Goal: Information Seeking & Learning: Learn about a topic

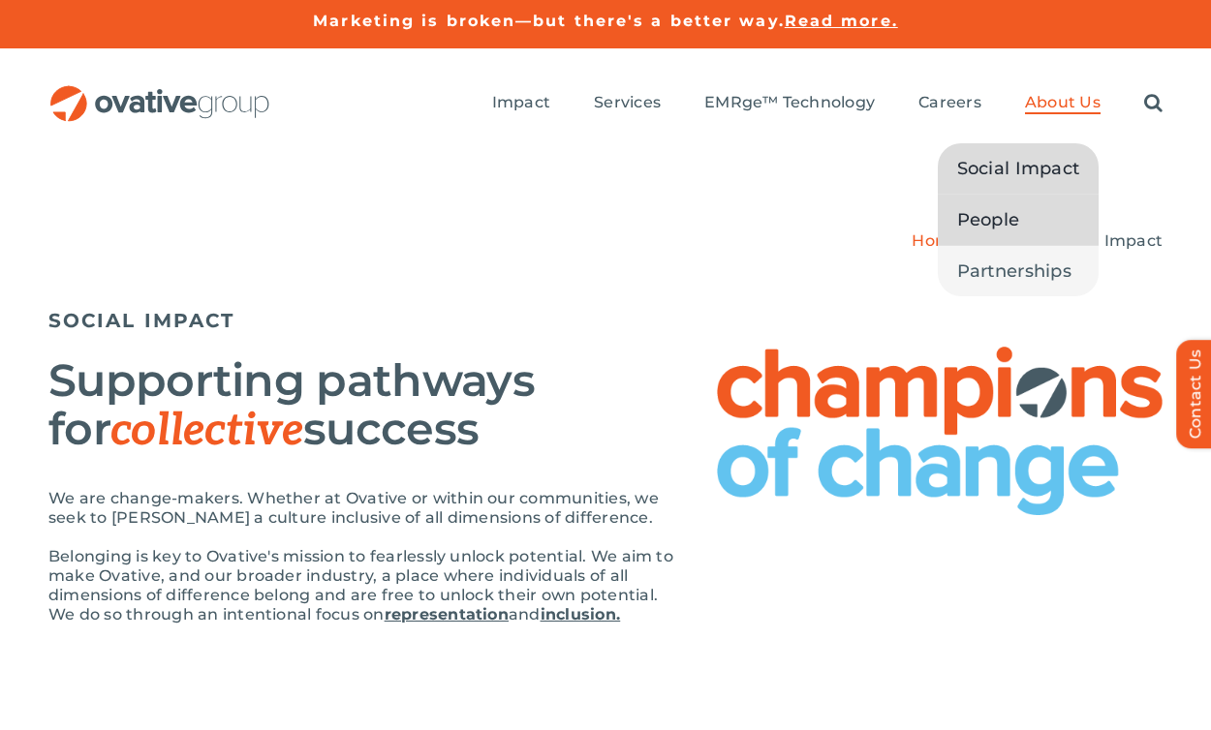
click at [998, 218] on span "People" at bounding box center [988, 219] width 63 height 27
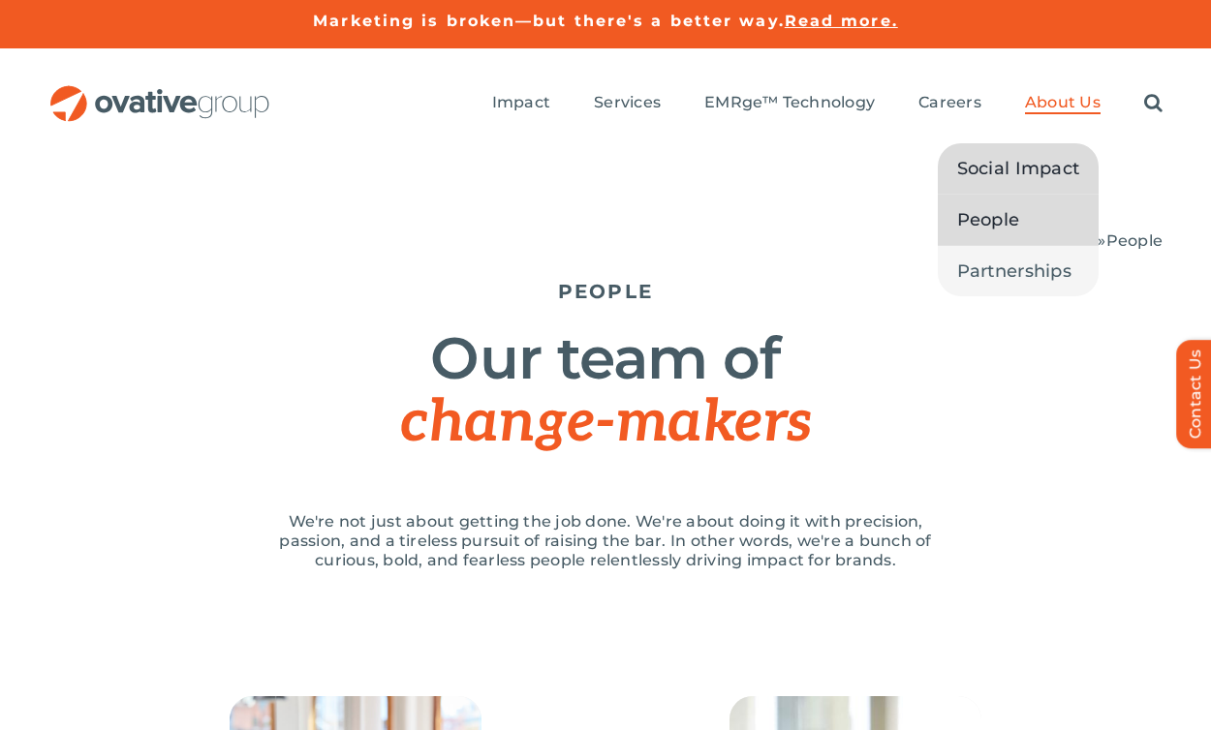
click at [1014, 178] on span "Social Impact" at bounding box center [1018, 168] width 123 height 27
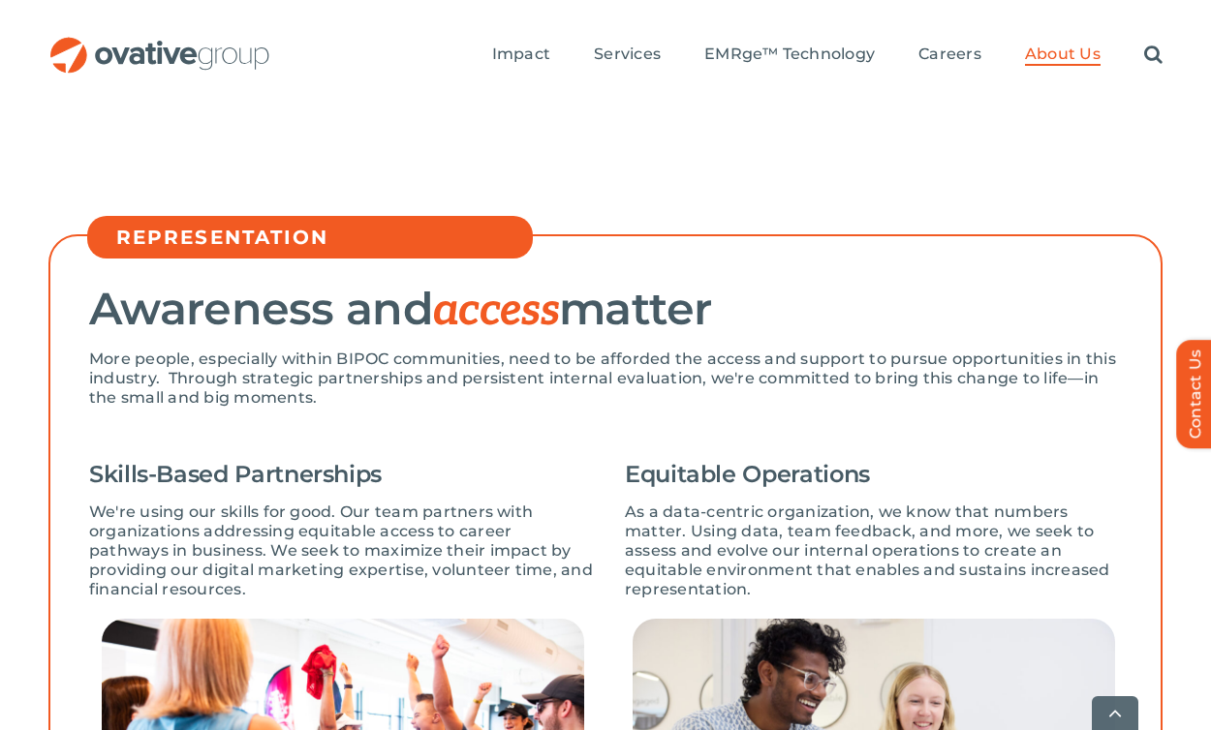
scroll to position [546, 0]
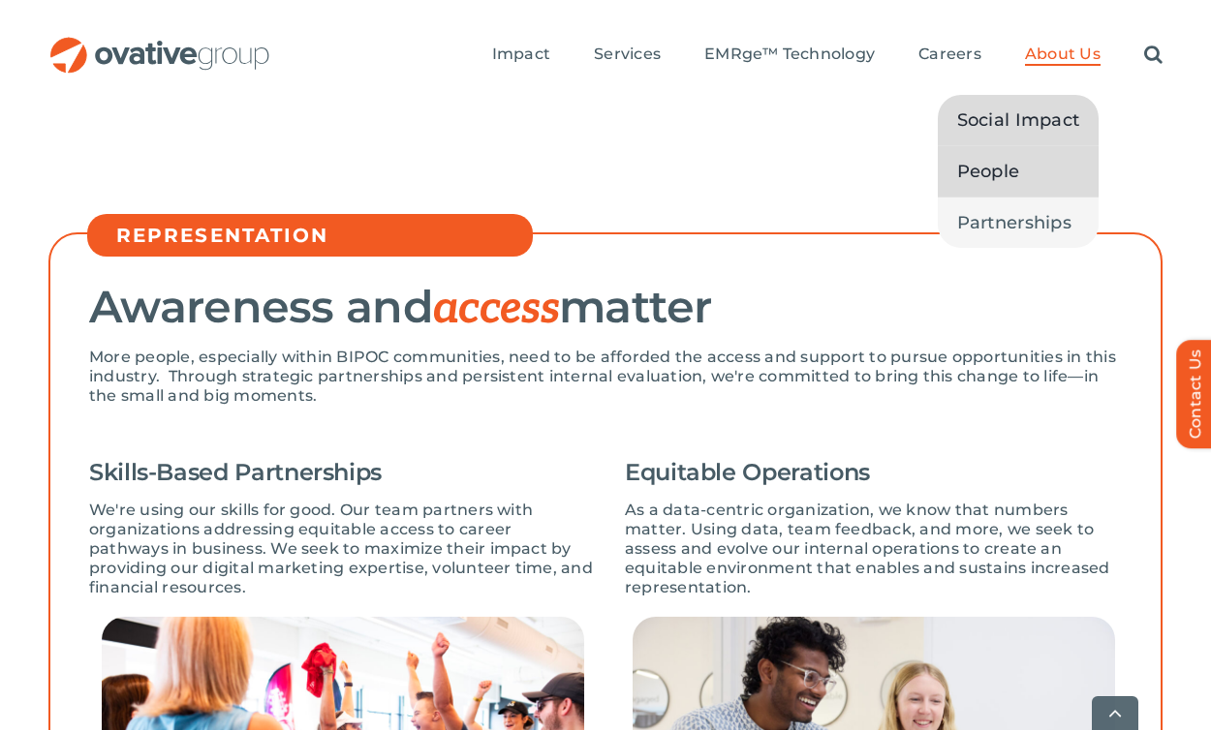
click at [999, 178] on span "People" at bounding box center [988, 171] width 63 height 27
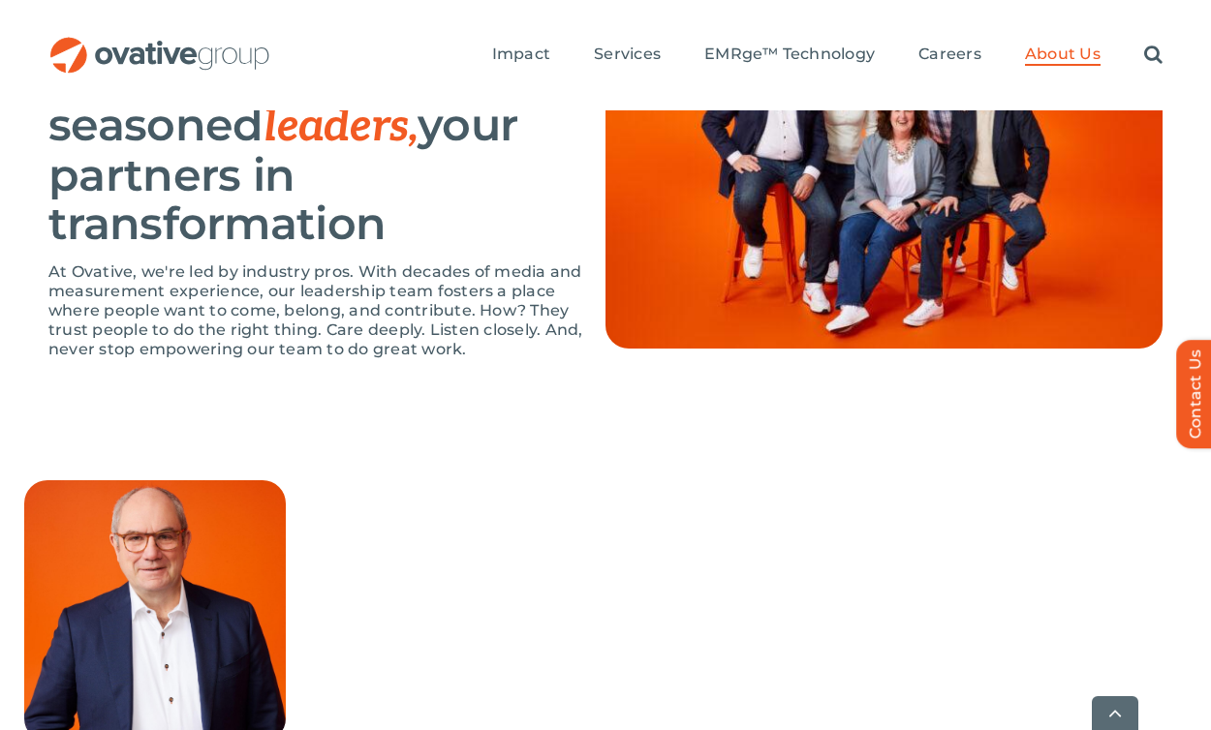
scroll to position [1654, 0]
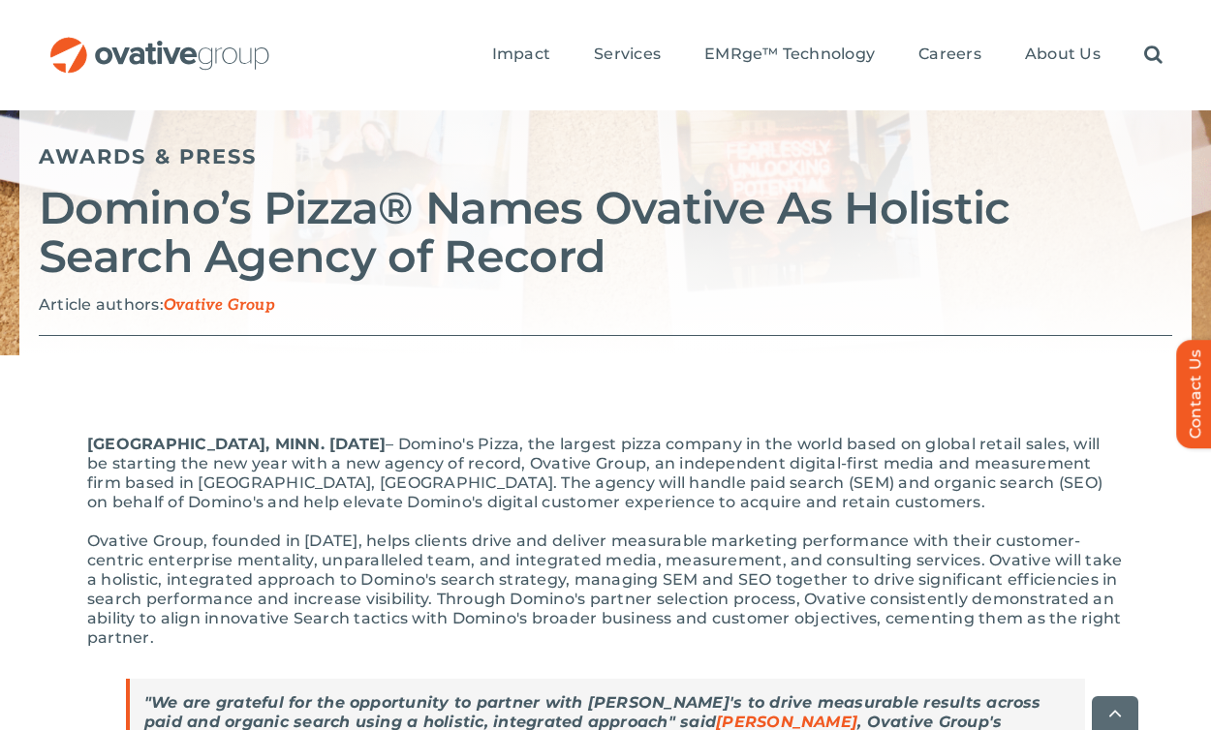
scroll to position [160, 0]
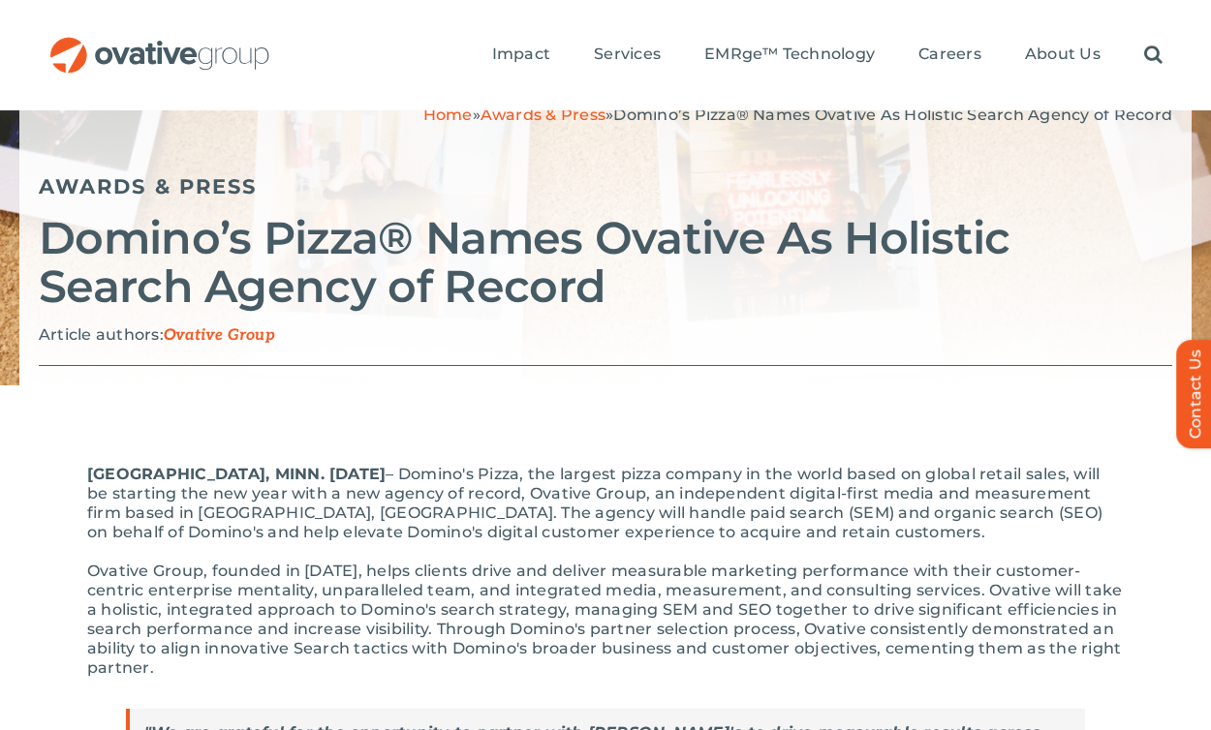
click at [233, 254] on h2 "Domino’s Pizza® Names Ovative As Holistic Search Agency of Record" at bounding box center [605, 262] width 1133 height 97
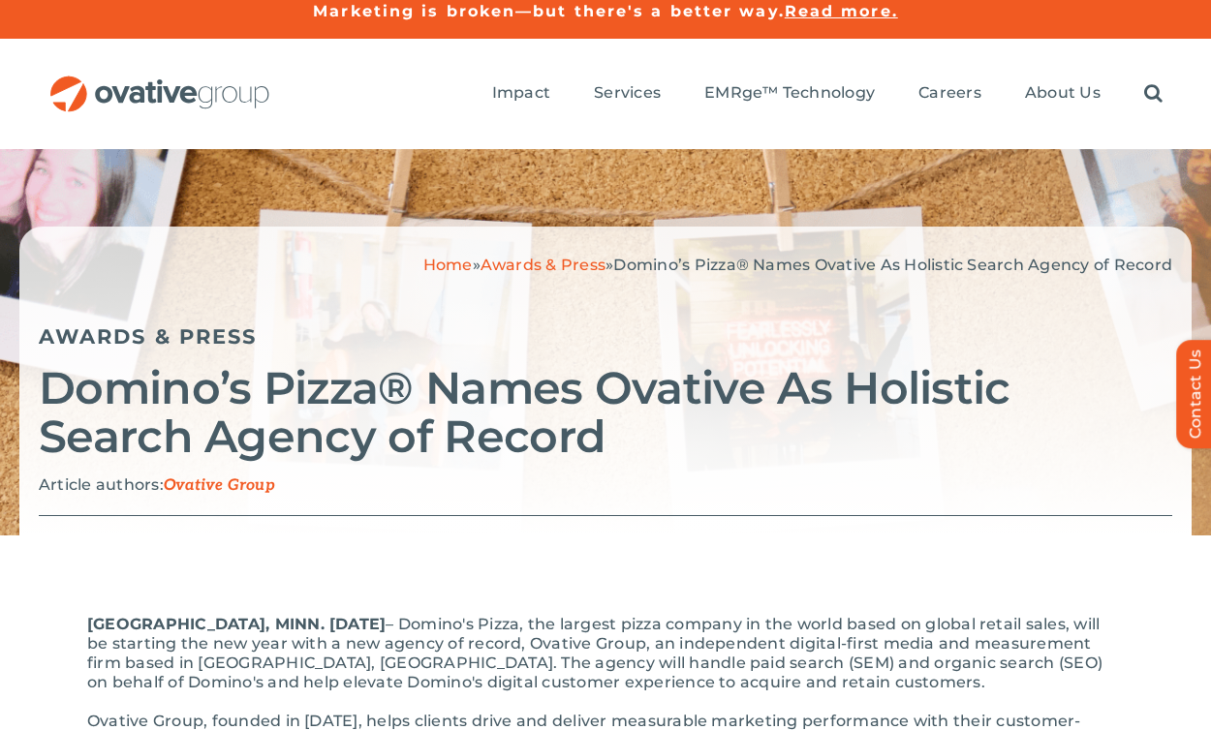
scroll to position [0, 0]
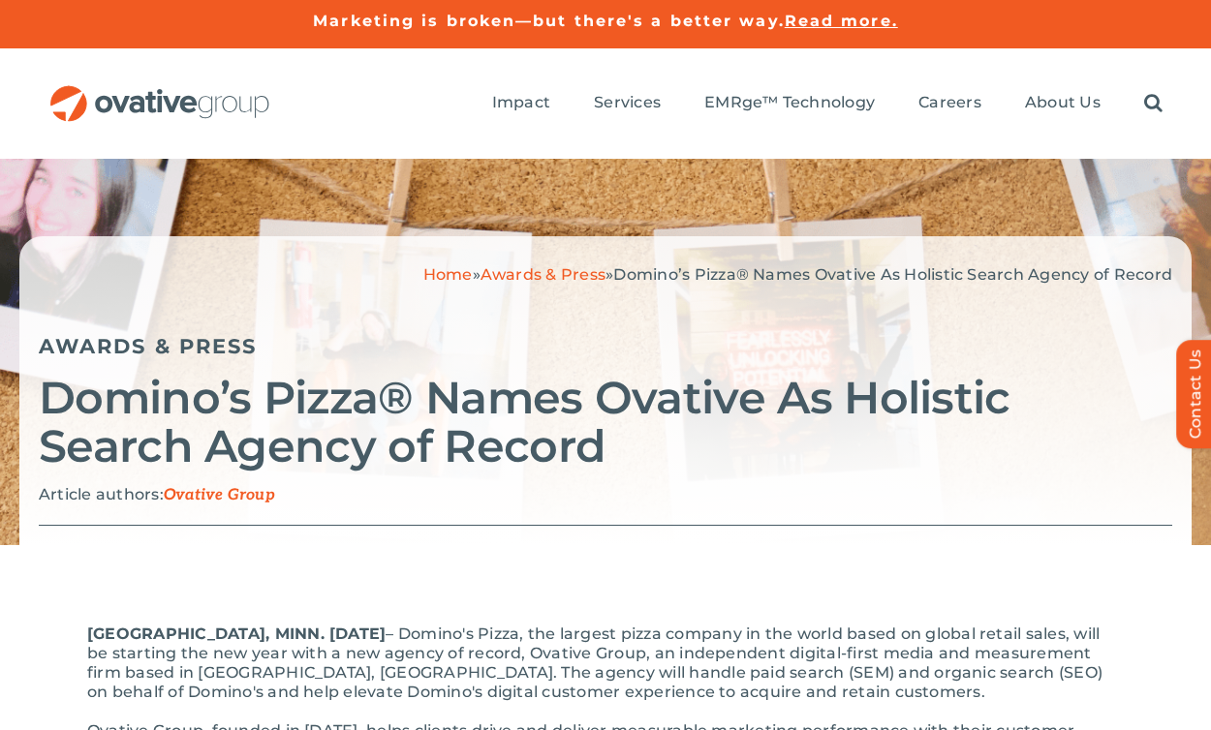
click at [569, 271] on link "Awards & Press" at bounding box center [542, 274] width 125 height 18
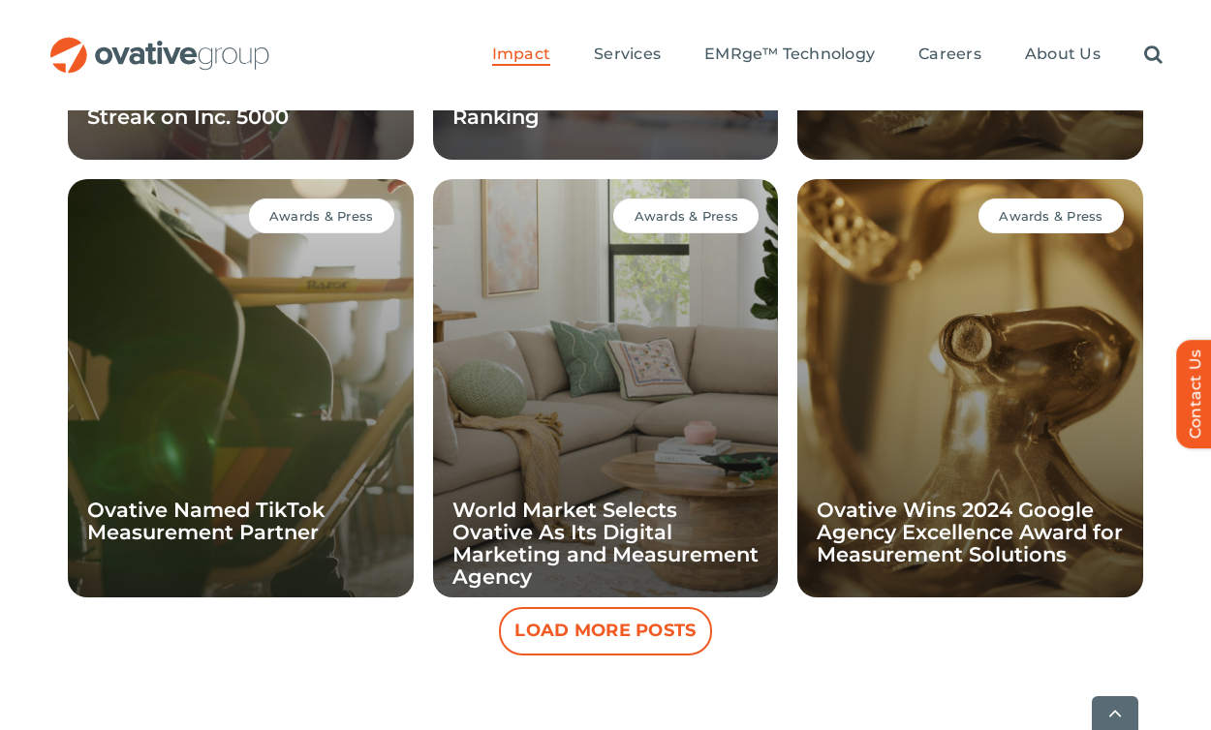
scroll to position [1997, 0]
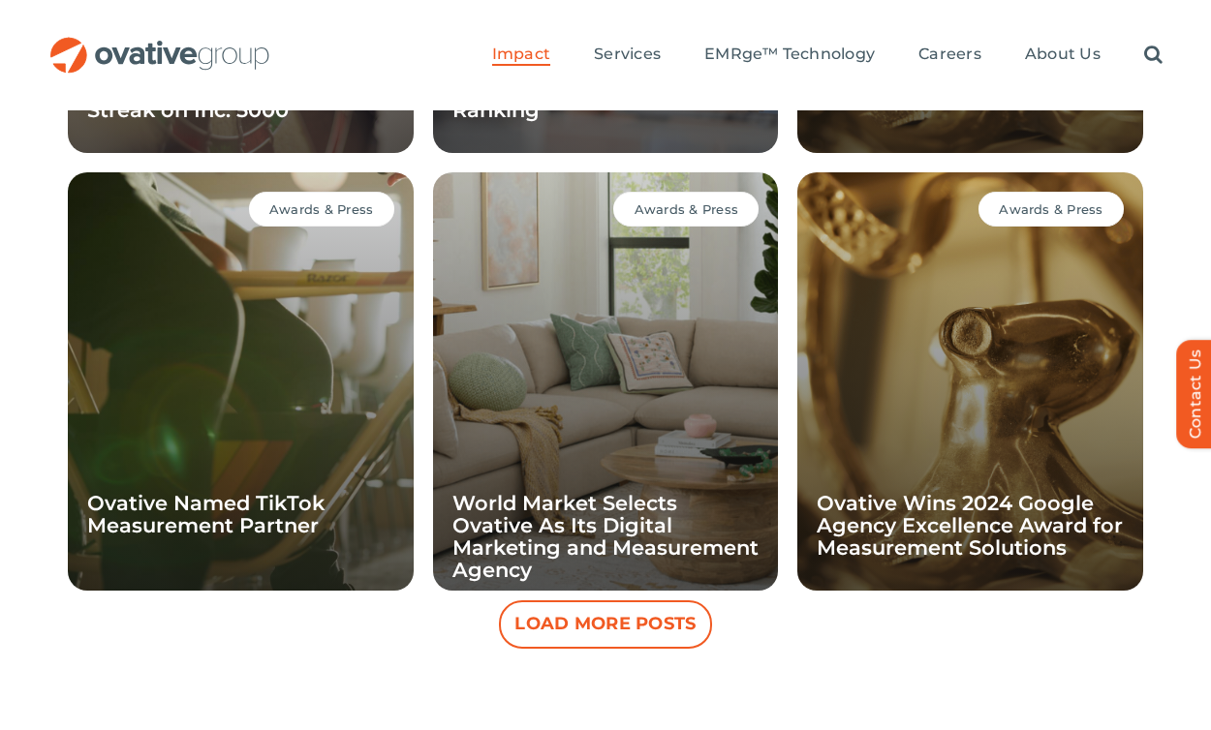
click at [617, 623] on button "Load More Posts" at bounding box center [605, 624] width 213 height 48
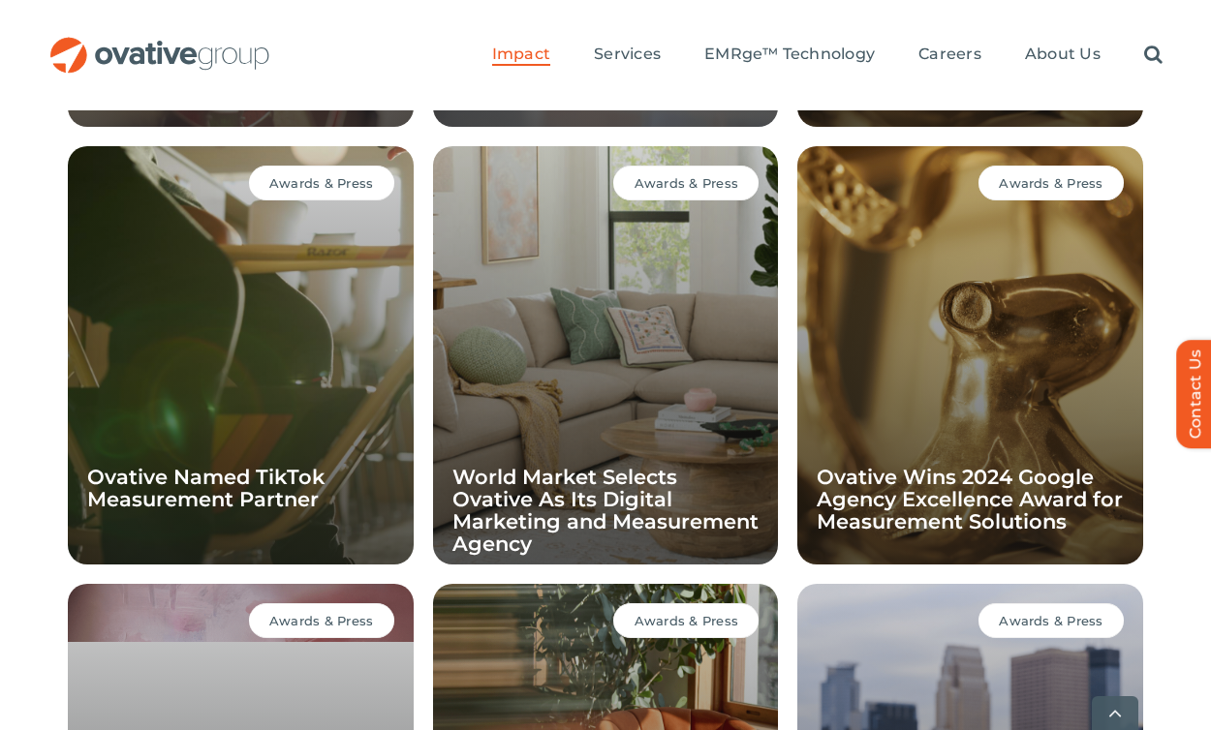
scroll to position [2028, 0]
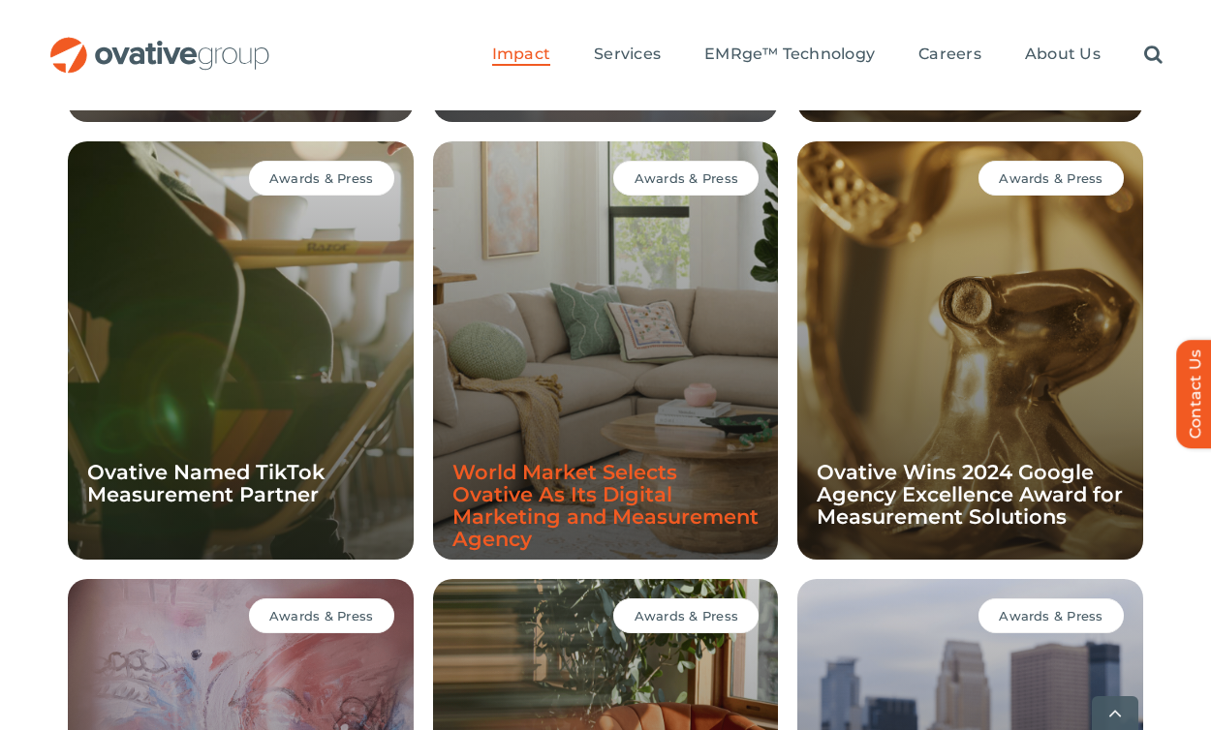
click at [609, 504] on link "World Market Selects Ovative As Its Digital Marketing and Measurement Agency" at bounding box center [605, 505] width 306 height 91
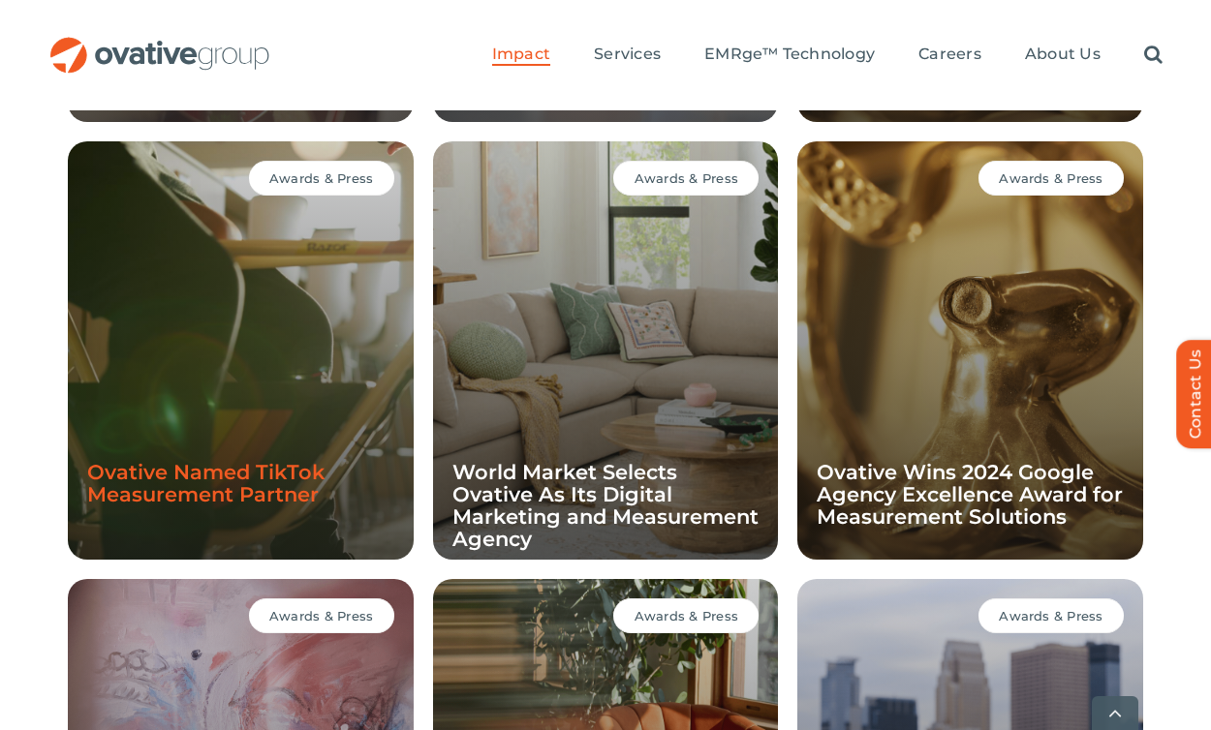
click at [295, 478] on link "Ovative Named TikTok Measurement Partner" at bounding box center [205, 483] width 237 height 46
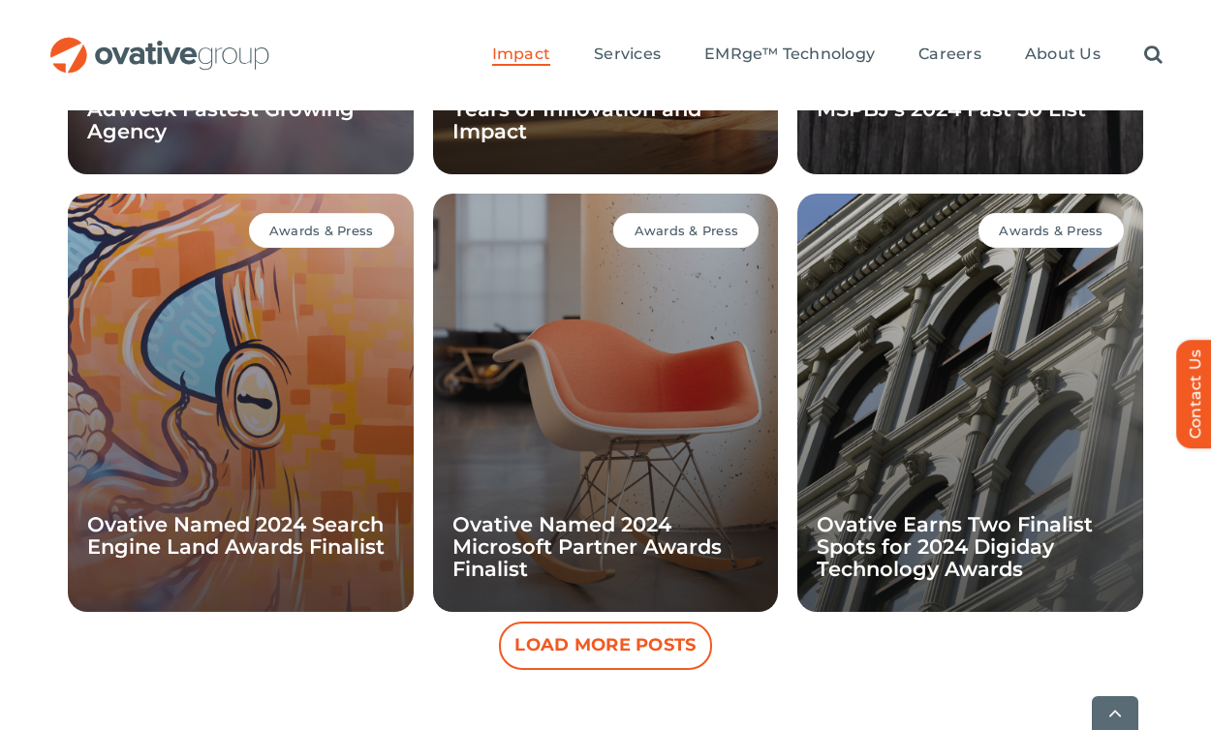
scroll to position [2914, 0]
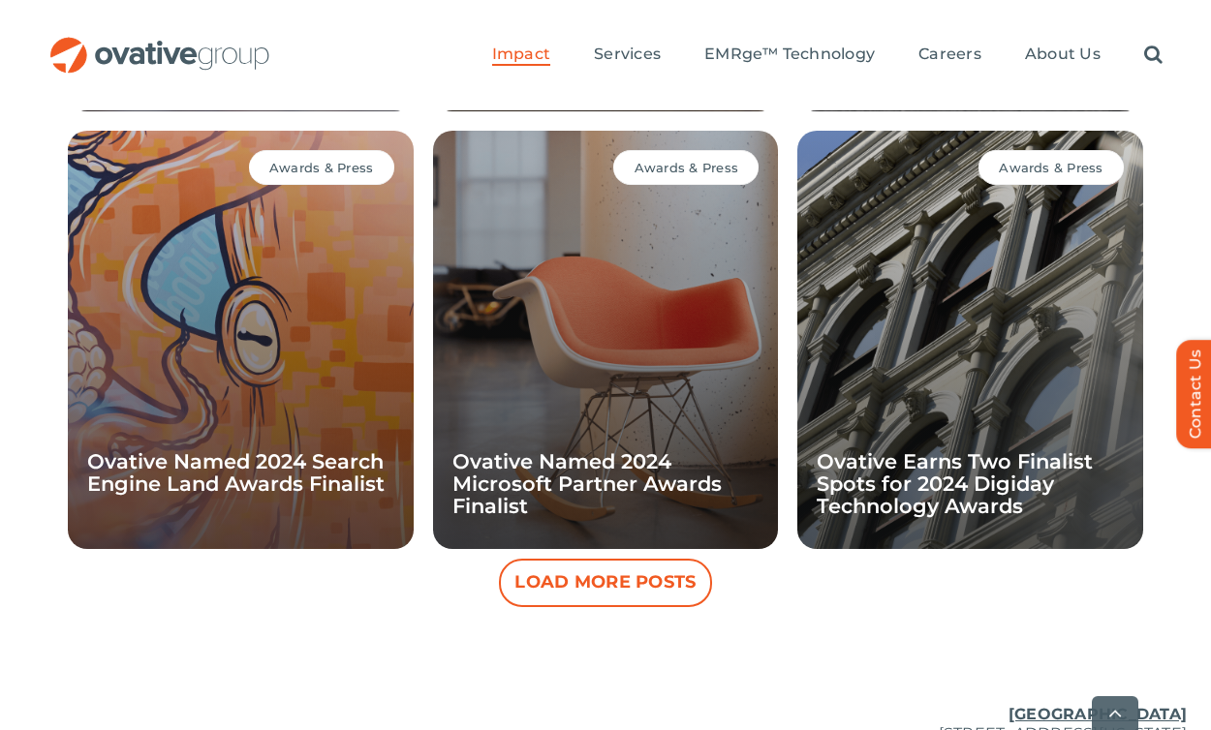
click at [648, 589] on button "Load More Posts" at bounding box center [605, 583] width 213 height 48
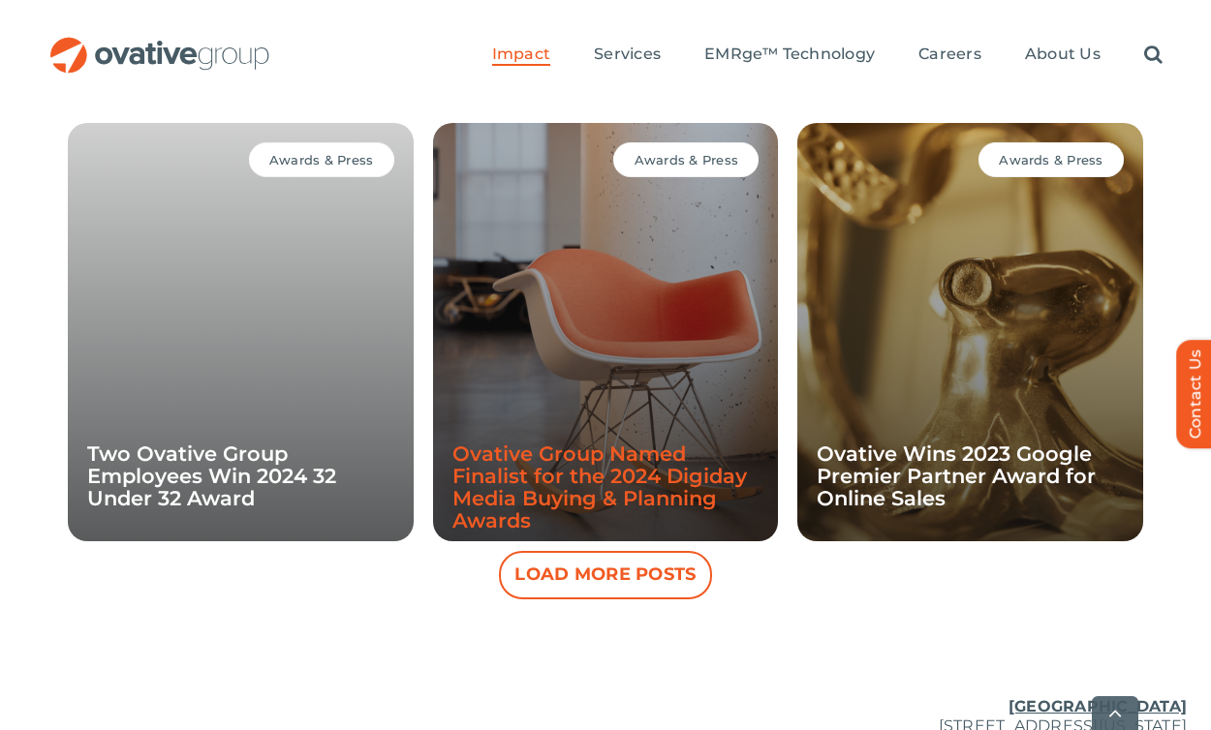
scroll to position [3898, 0]
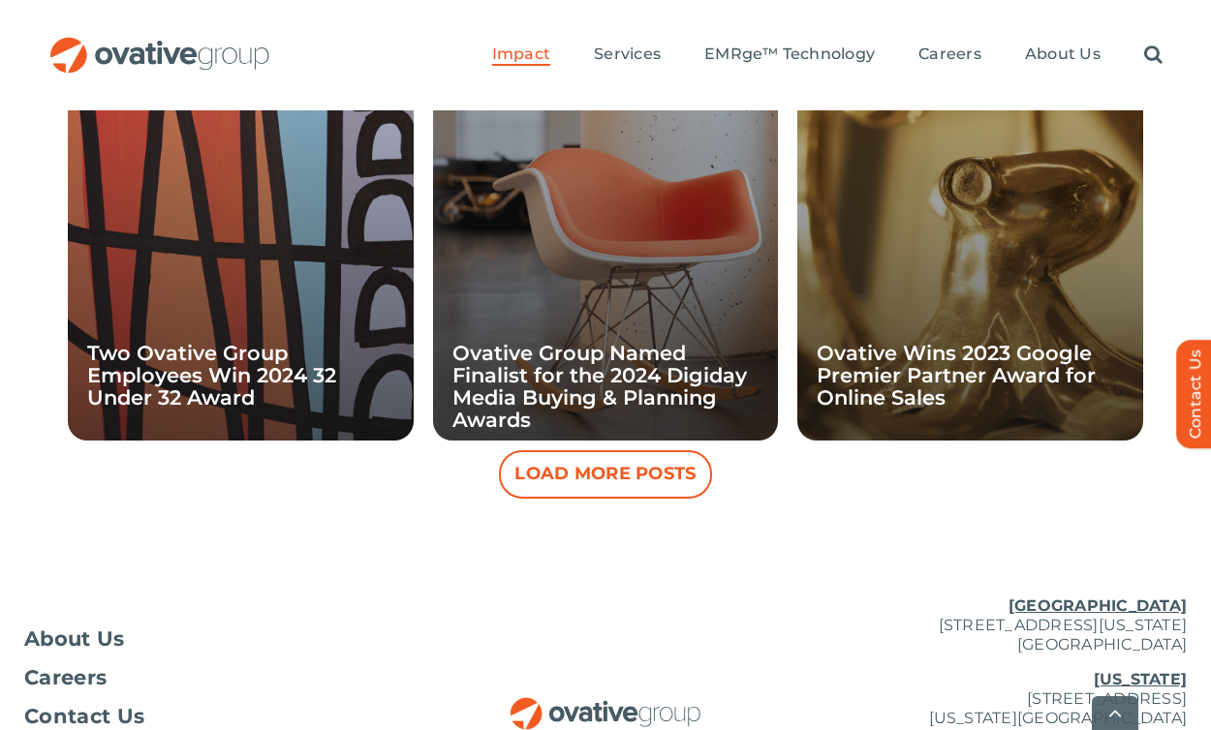
click at [648, 486] on button "Load More Posts" at bounding box center [605, 474] width 213 height 48
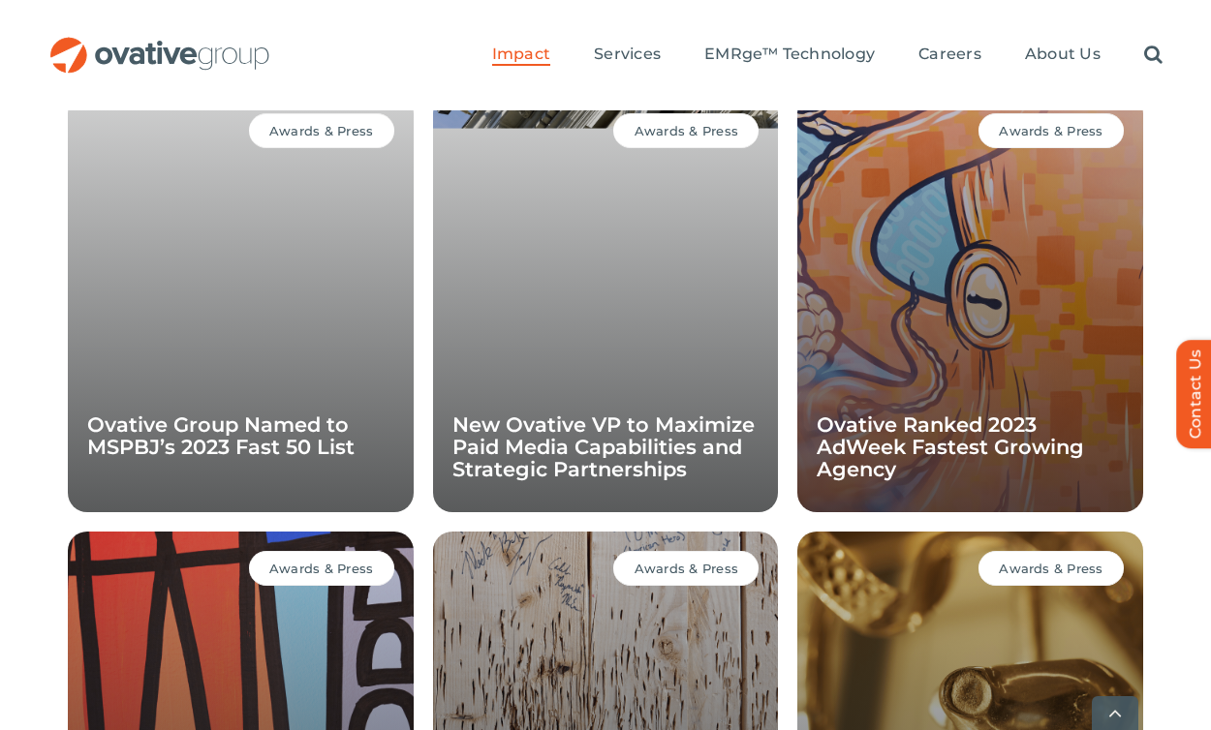
scroll to position [4269, 0]
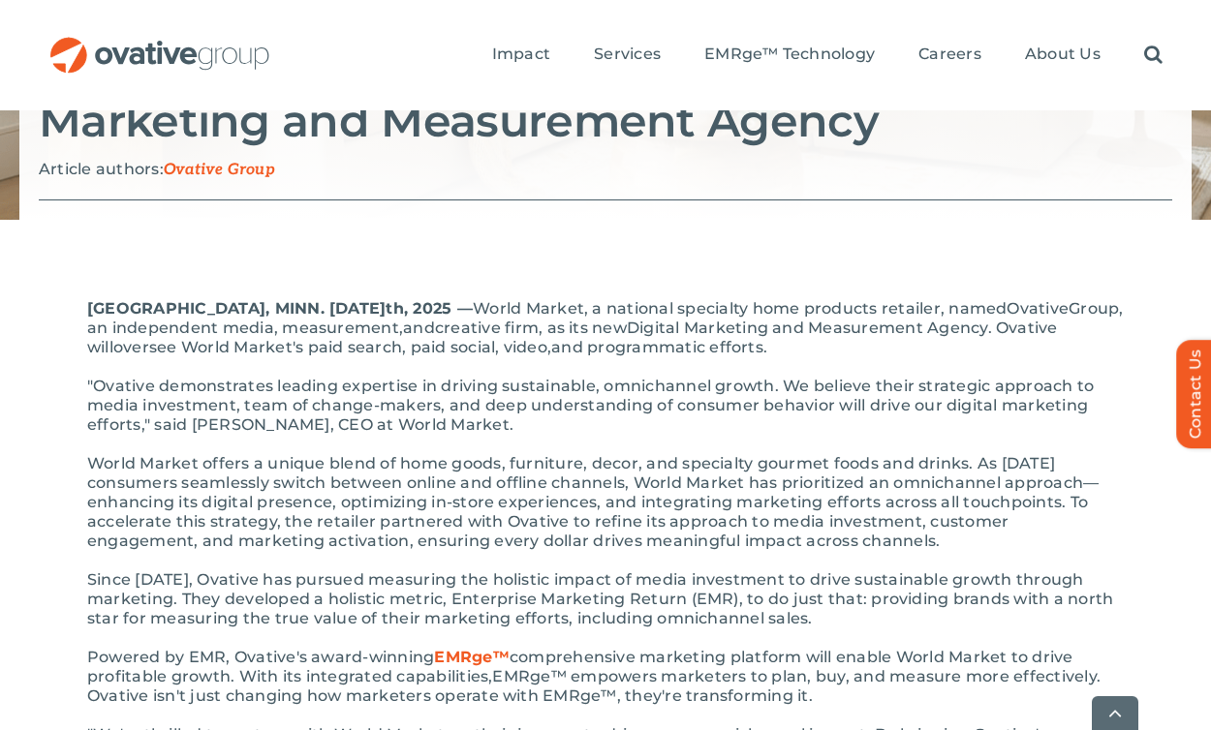
scroll to position [381, 0]
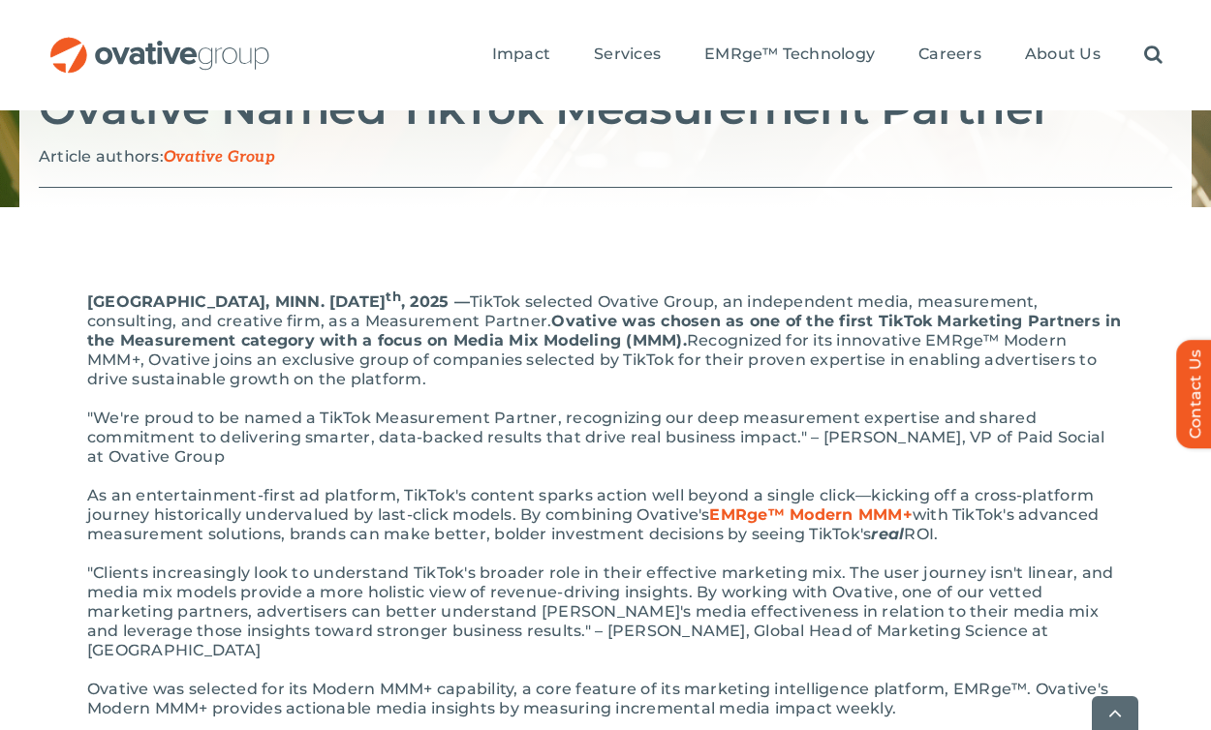
scroll to position [318, 0]
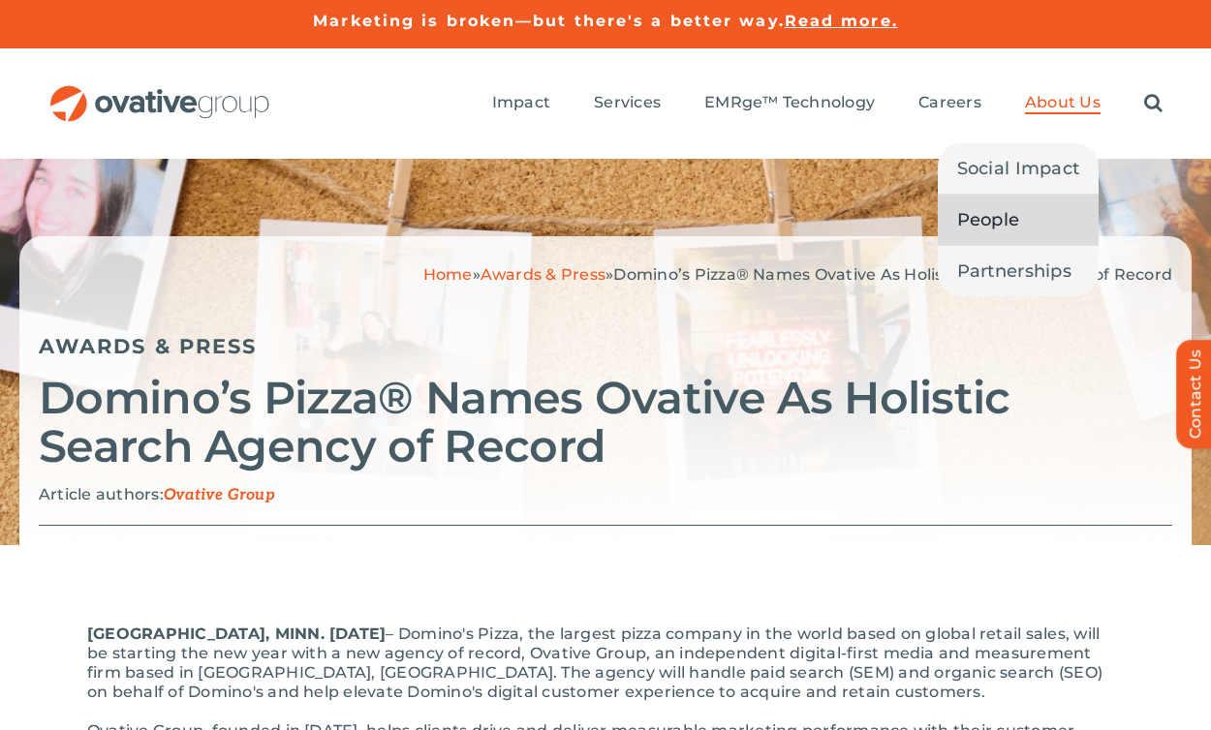
click at [986, 211] on span "People" at bounding box center [988, 219] width 63 height 27
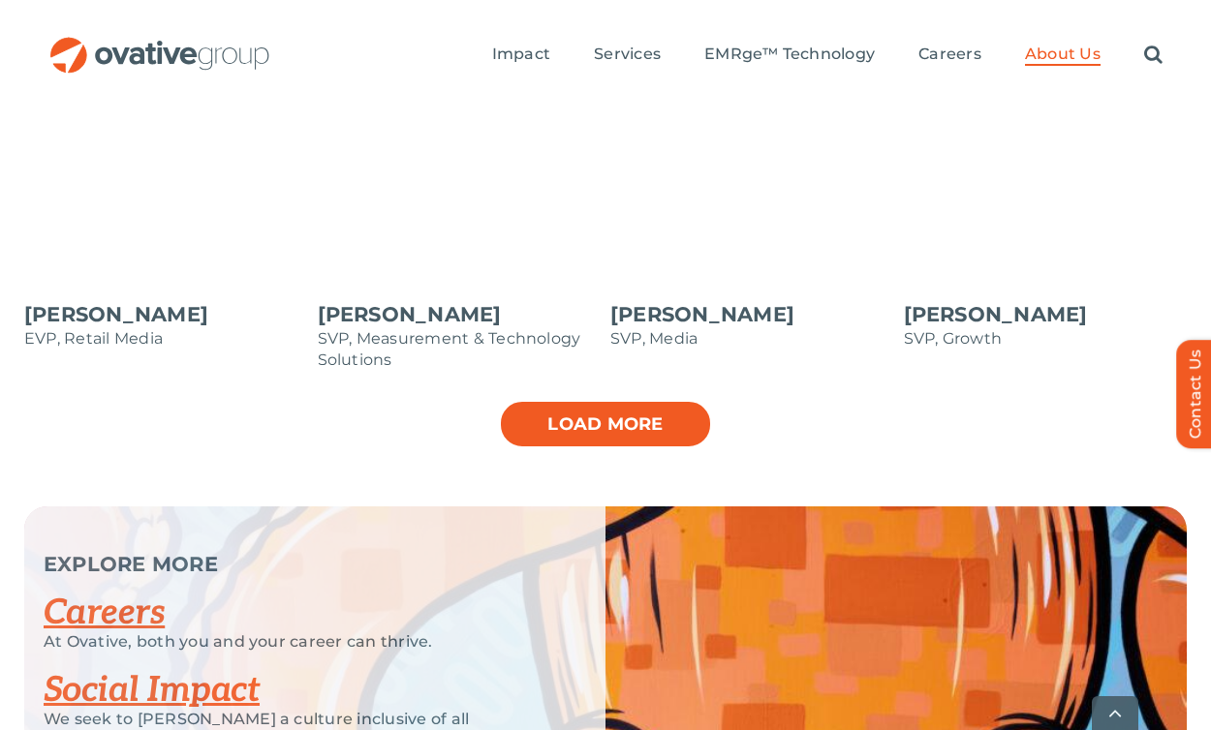
scroll to position [2341, 0]
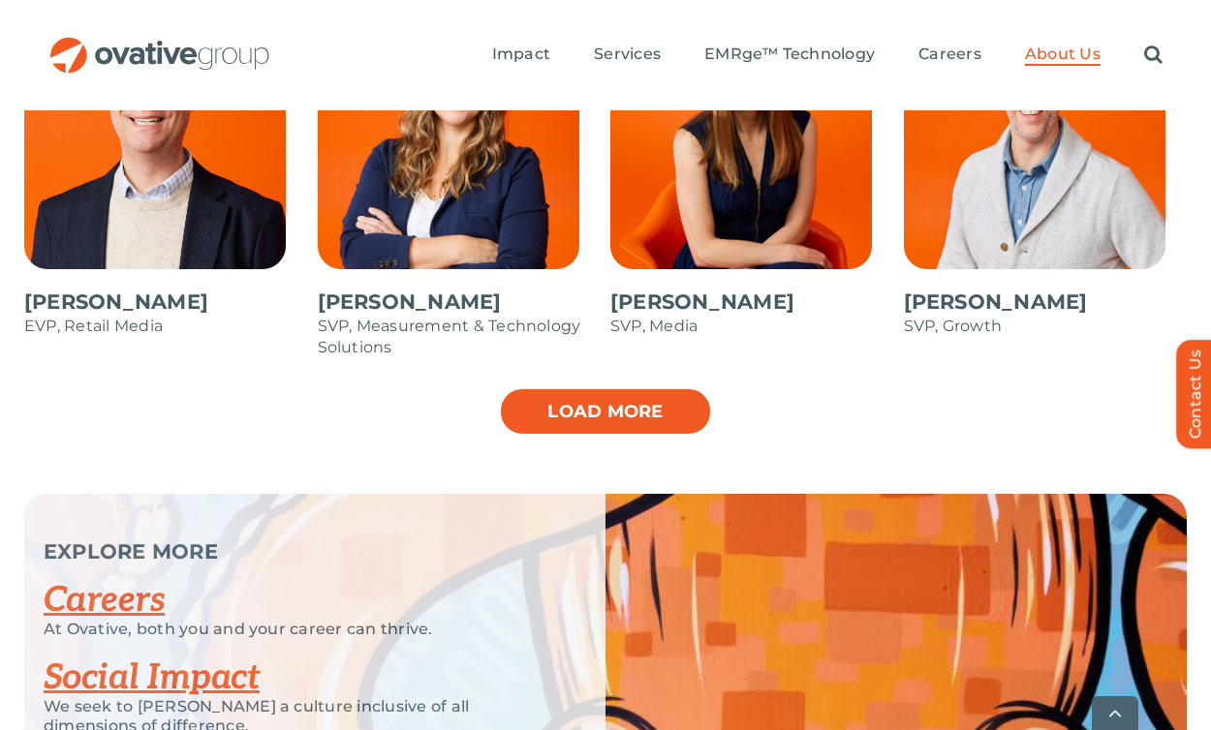
click at [631, 404] on link "Load more" at bounding box center [605, 411] width 213 height 48
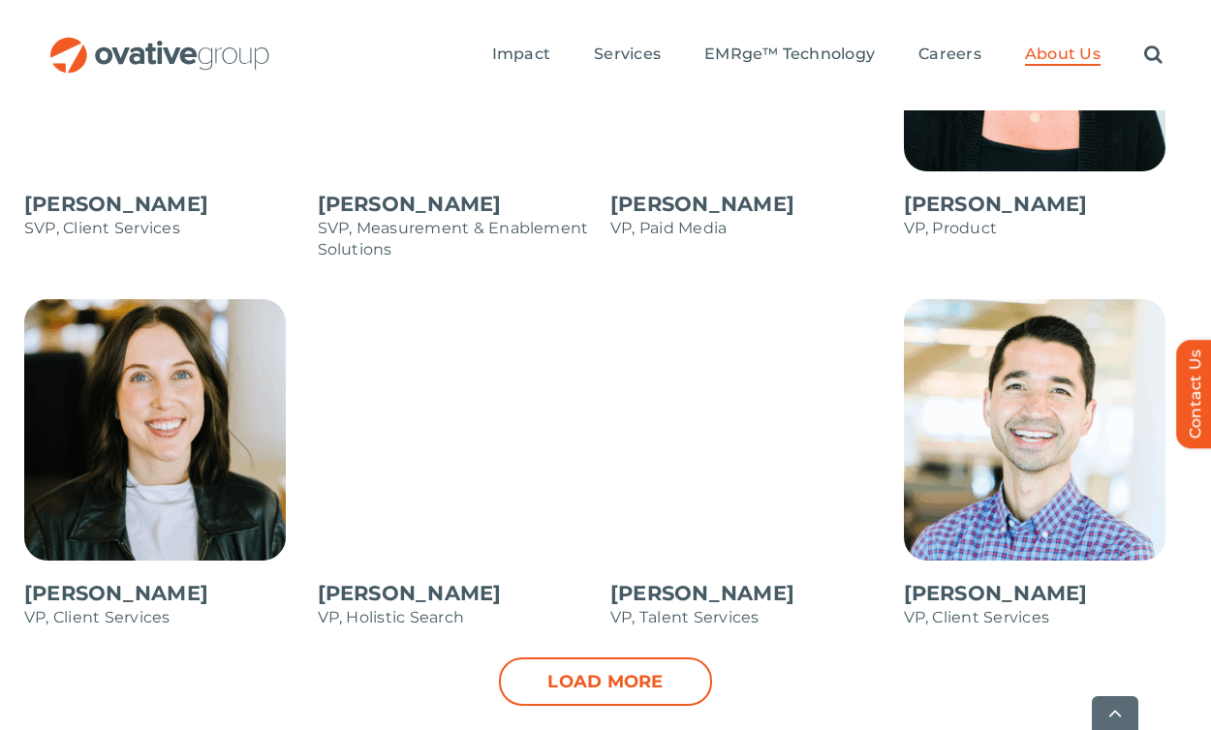
scroll to position [2872, 0]
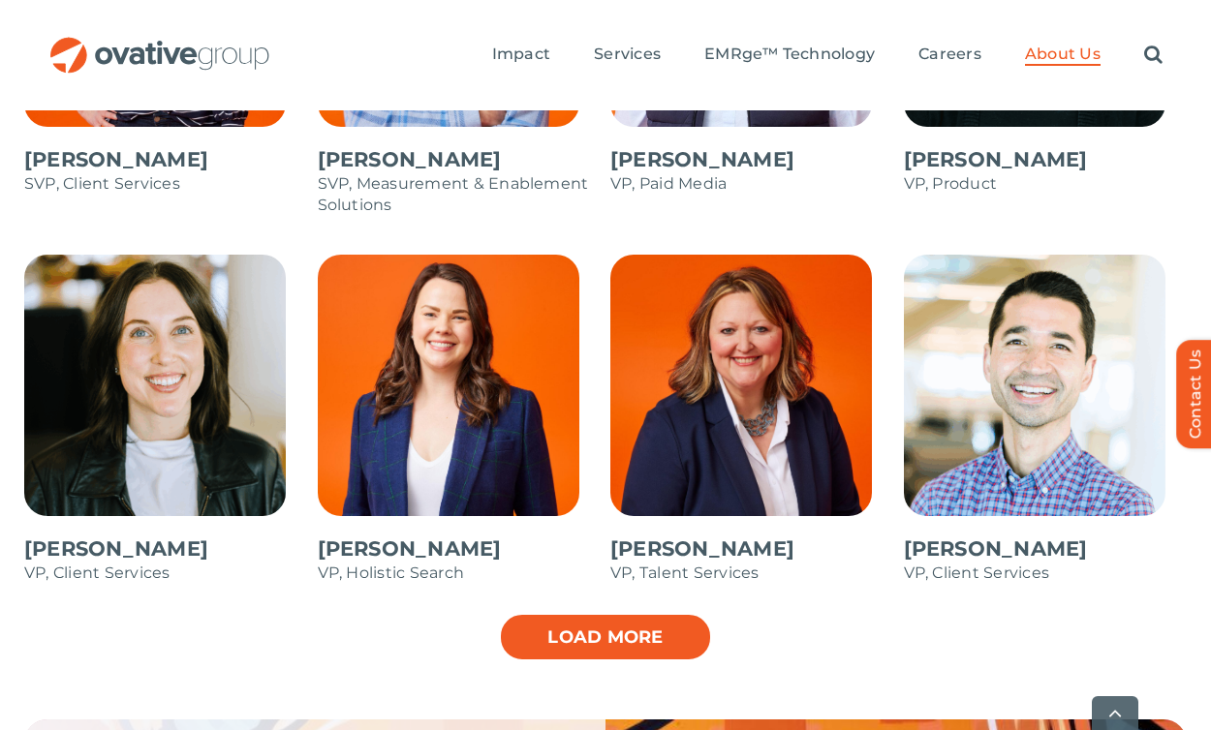
click at [643, 613] on link "Load more" at bounding box center [605, 637] width 213 height 48
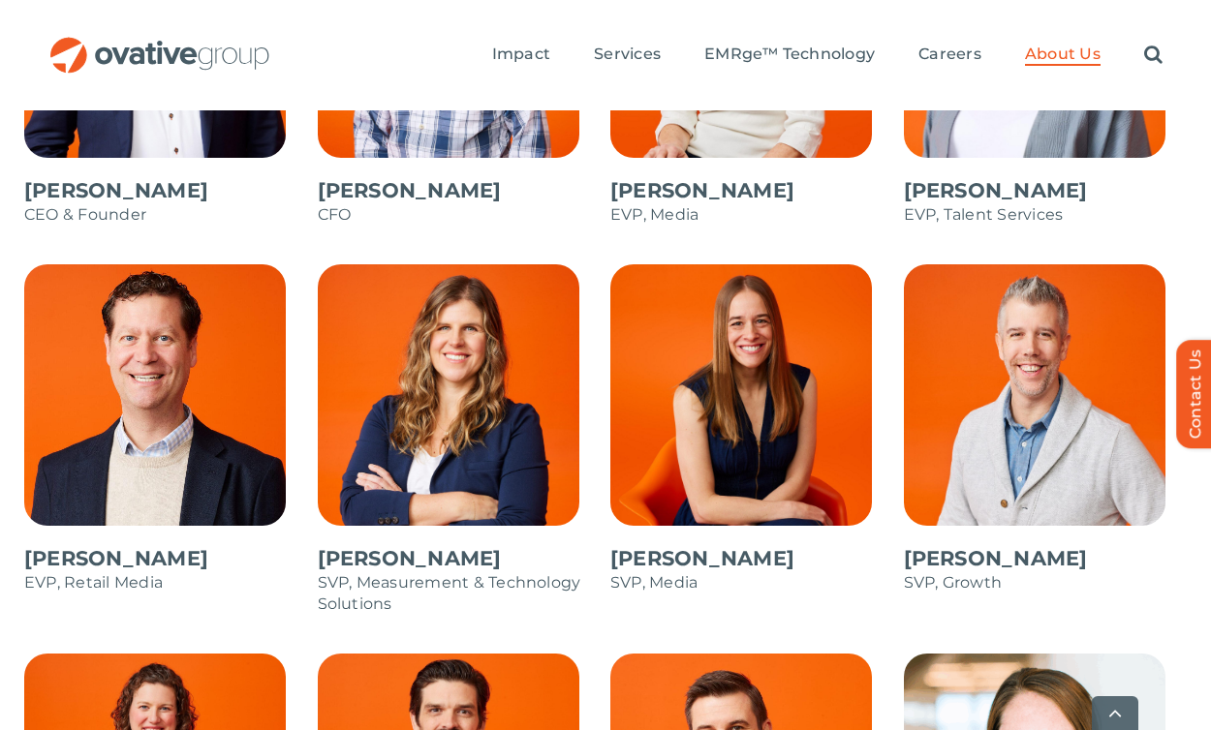
scroll to position [2112, 0]
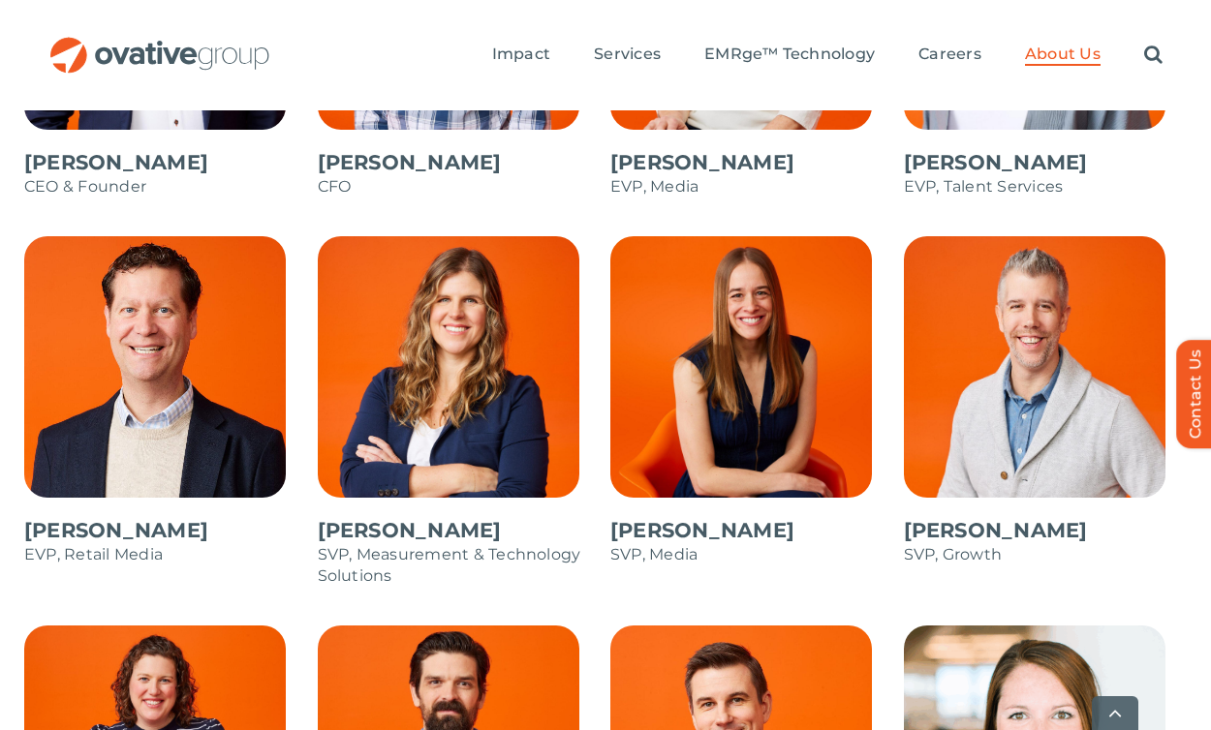
click at [984, 374] on span at bounding box center [1046, 410] width 284 height 349
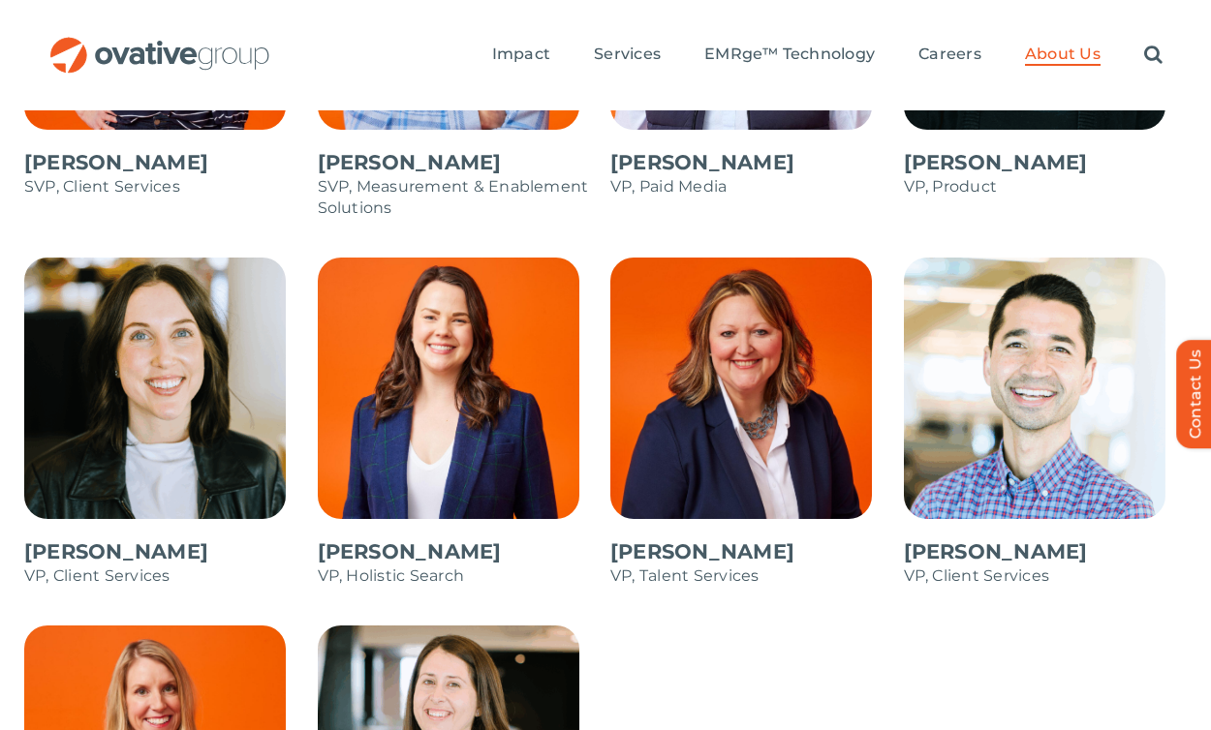
scroll to position [2868, 0]
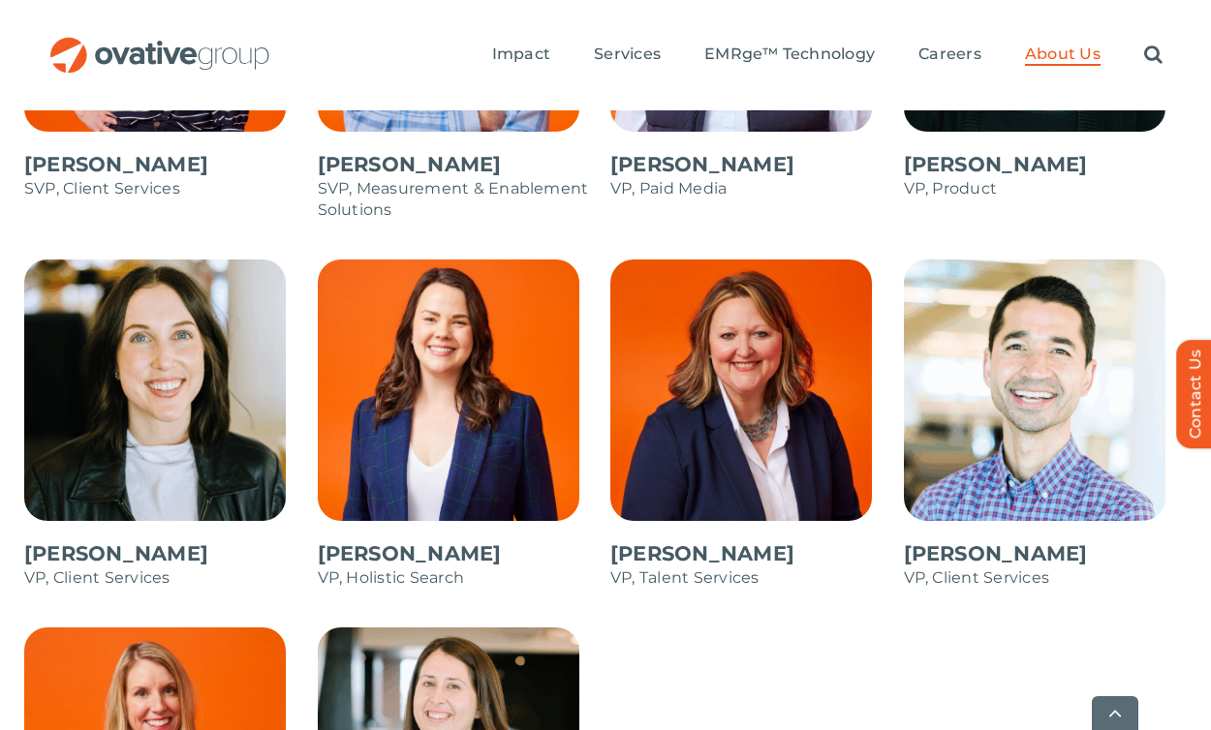
click at [148, 411] on span at bounding box center [166, 434] width 284 height 349
click at [977, 384] on span at bounding box center [1046, 434] width 284 height 349
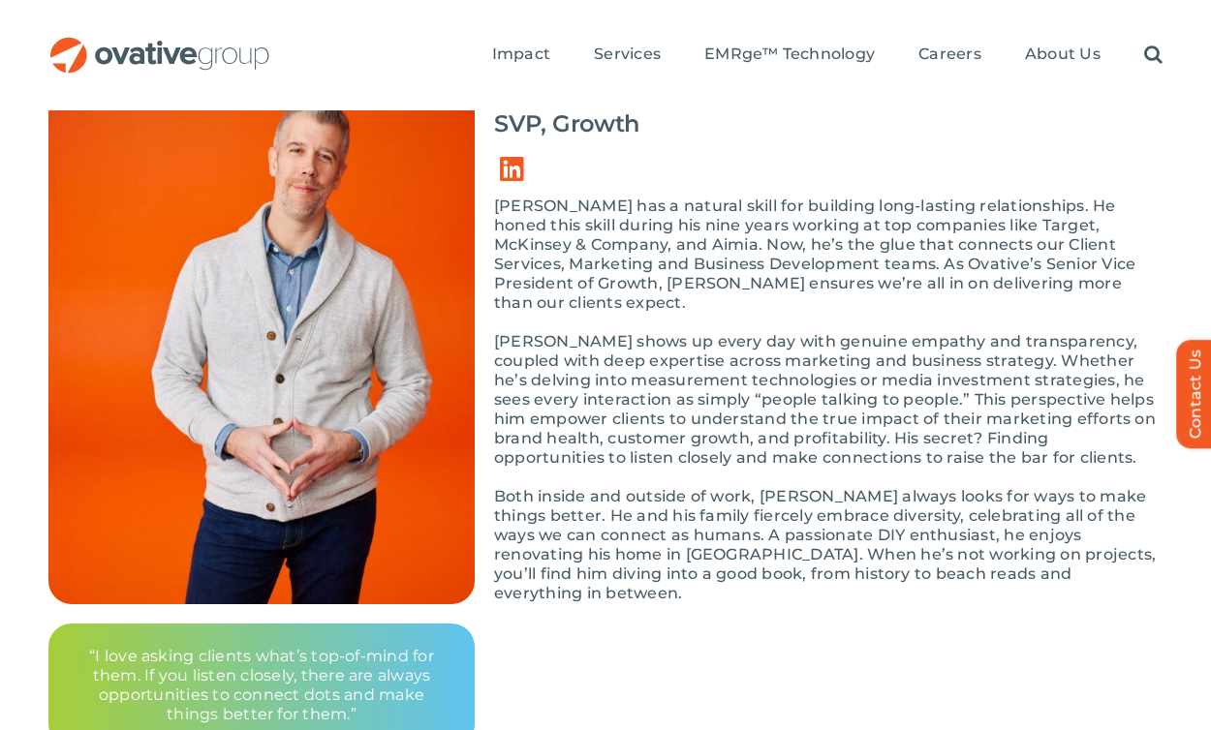
scroll to position [96, 0]
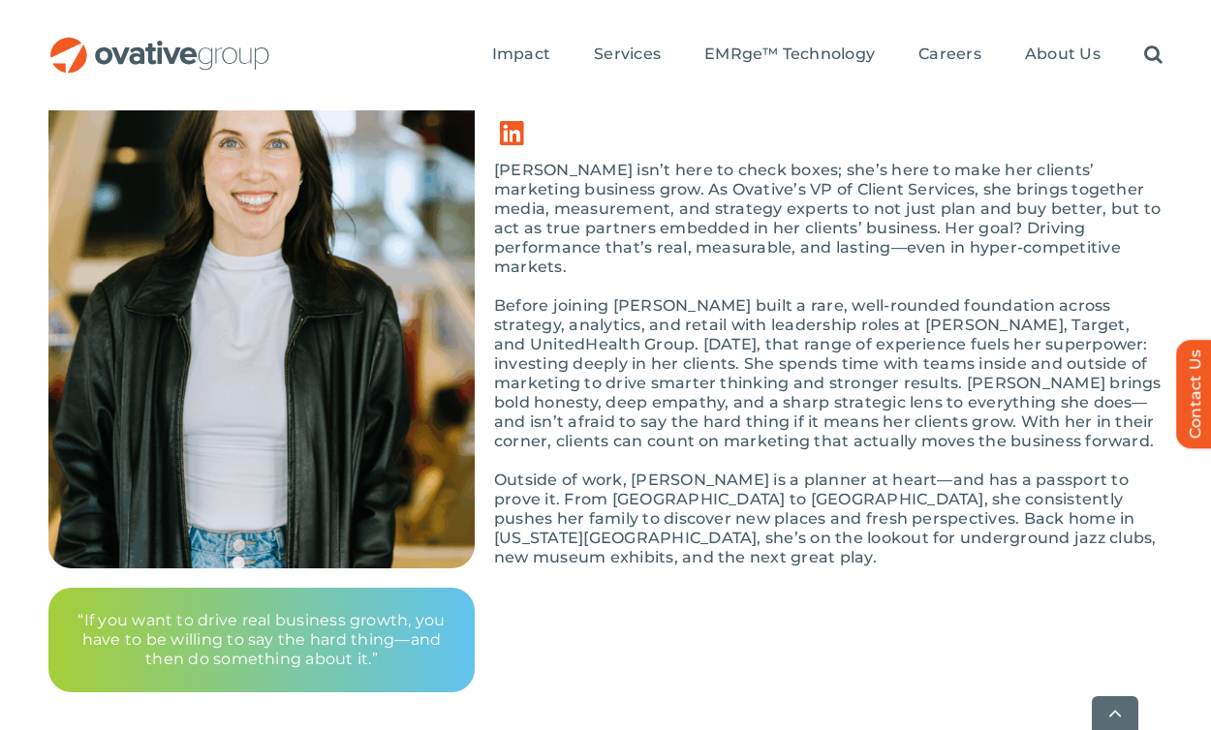
scroll to position [348, 0]
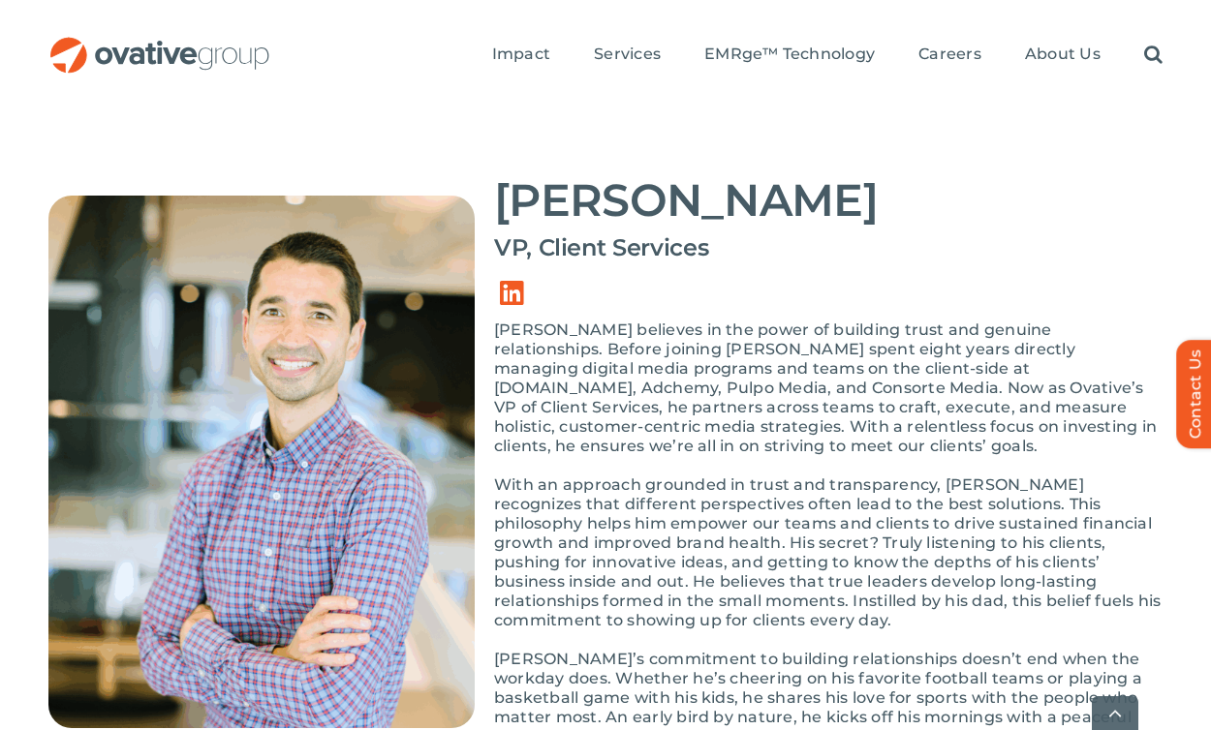
scroll to position [102, 0]
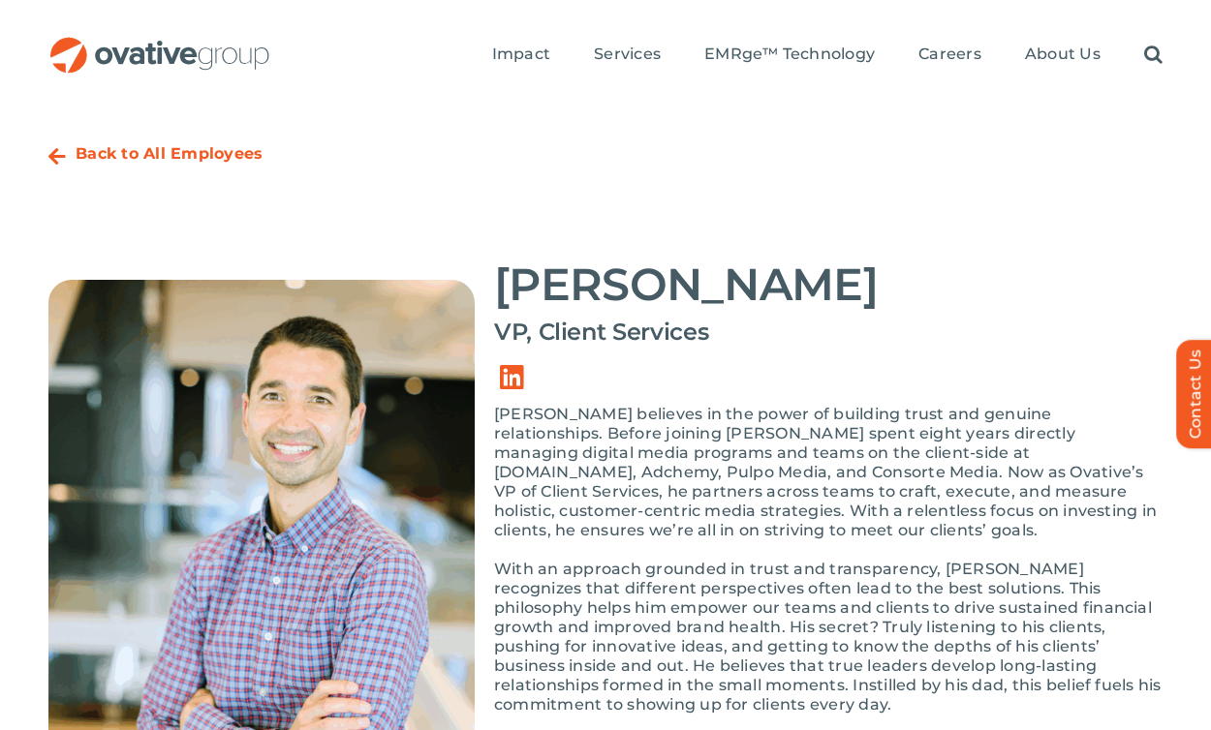
click at [212, 163] on strong "Back to All Employees" at bounding box center [169, 153] width 187 height 18
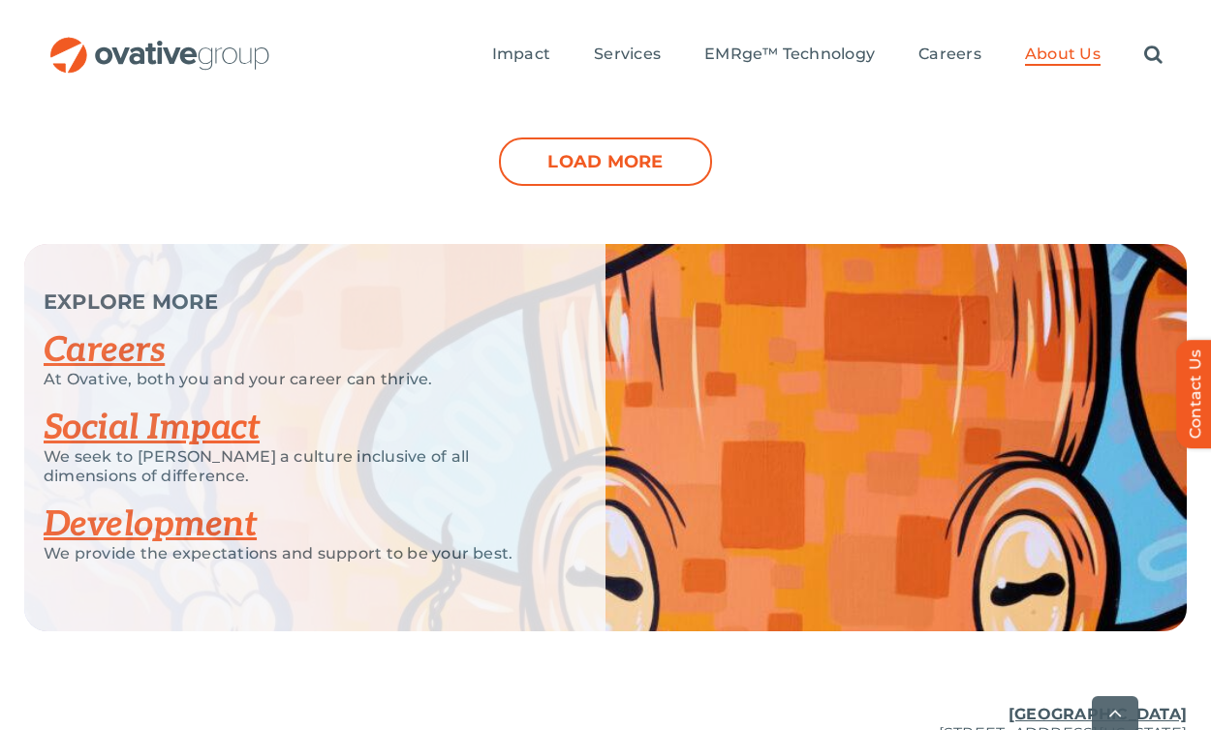
scroll to position [2857, 0]
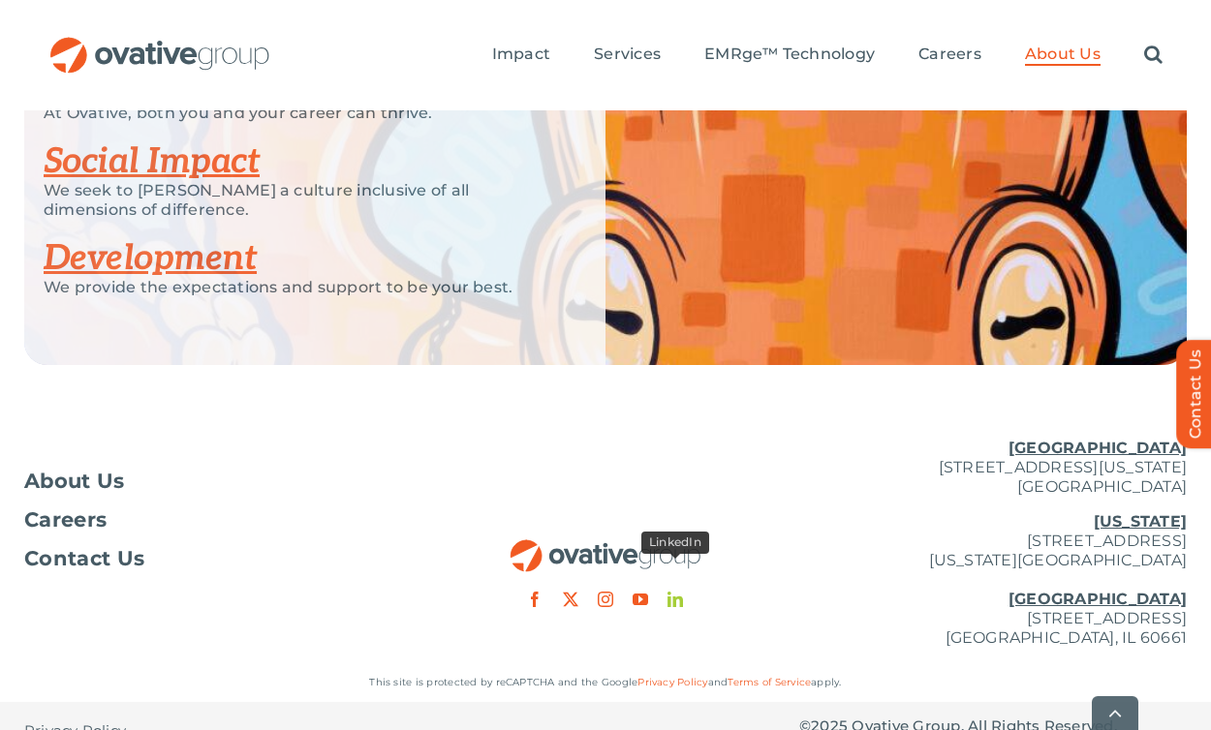
click at [678, 592] on link "linkedin" at bounding box center [674, 599] width 15 height 15
